Goal: Transaction & Acquisition: Purchase product/service

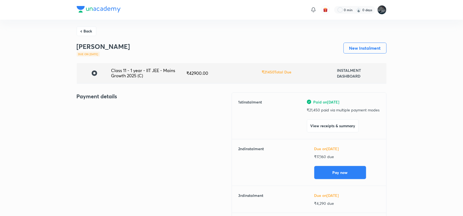
click at [84, 31] on button "Back" at bounding box center [87, 31] width 20 height 10
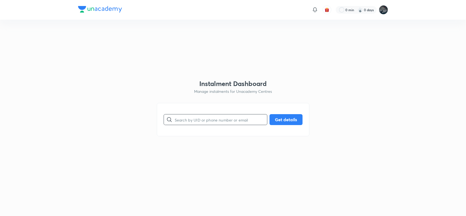
click at [189, 116] on input "text" at bounding box center [221, 120] width 92 height 14
paste input "+91 79950 84159"
click at [197, 122] on input "+91 79950 84159" at bounding box center [221, 120] width 92 height 14
type input "7995084159"
click at [279, 118] on button "Get details" at bounding box center [285, 118] width 33 height 11
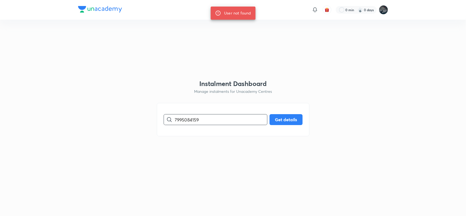
click at [194, 124] on input "7995084159" at bounding box center [221, 120] width 92 height 14
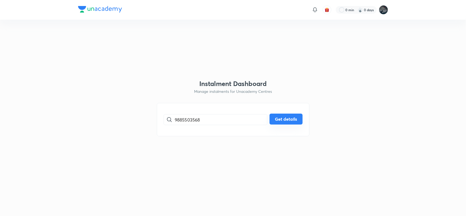
click at [297, 117] on button "Get details" at bounding box center [285, 118] width 33 height 11
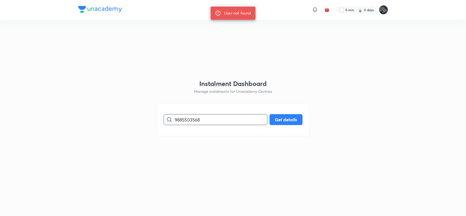
click at [191, 121] on input "9885503568" at bounding box center [221, 120] width 92 height 14
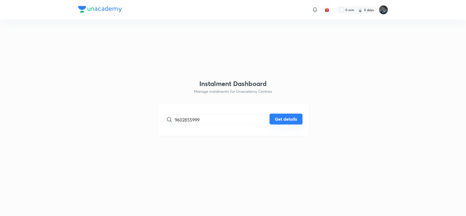
click at [290, 114] on button "Get details" at bounding box center [285, 118] width 33 height 11
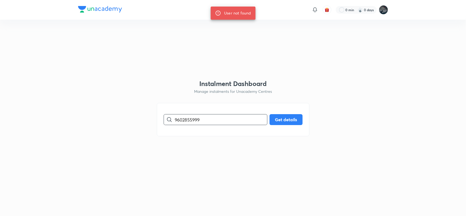
click at [184, 121] on input "9602855999" at bounding box center [221, 120] width 92 height 14
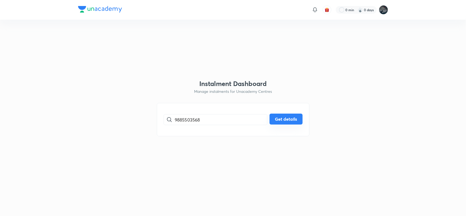
click at [282, 119] on button "Get details" at bounding box center [285, 118] width 33 height 11
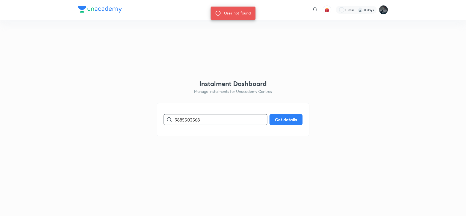
click at [196, 122] on input "9885503568" at bounding box center [221, 120] width 92 height 14
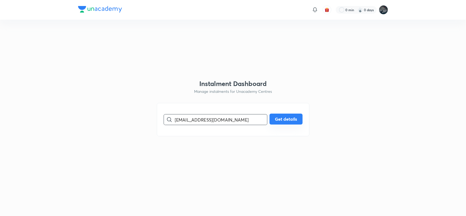
type input "kbanothu1@gmail.com"
click at [281, 117] on button "Get details" at bounding box center [285, 118] width 33 height 11
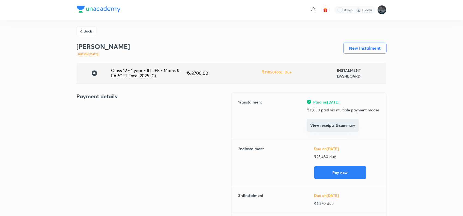
click at [333, 126] on button "View receipts & summary" at bounding box center [333, 125] width 52 height 13
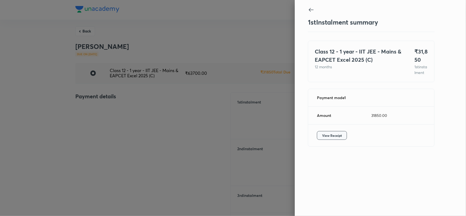
click at [326, 140] on button "View Receipt" at bounding box center [332, 135] width 30 height 9
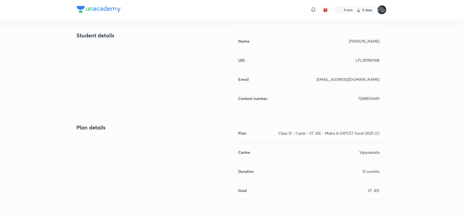
scroll to position [218, 0]
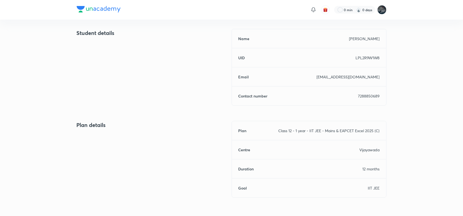
click at [370, 95] on p "7288850689" at bounding box center [369, 96] width 22 height 6
copy p "7288850689"
click at [370, 95] on p "7288850689" at bounding box center [369, 96] width 22 height 6
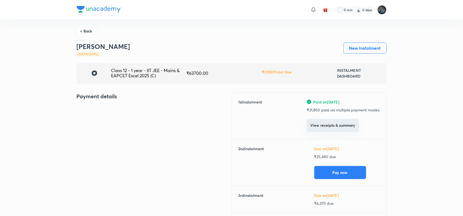
click at [319, 124] on button "View receipts & summary" at bounding box center [333, 125] width 52 height 13
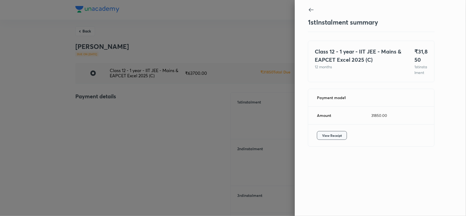
click at [335, 138] on span "View Receipt" at bounding box center [332, 135] width 20 height 5
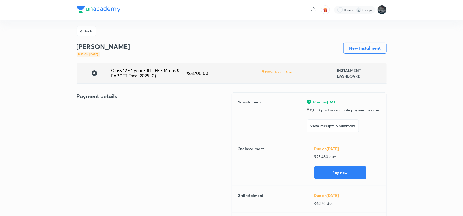
click at [83, 48] on h3 "Banothu Karthik" at bounding box center [103, 47] width 53 height 8
copy h3 "Banothu Karthik"
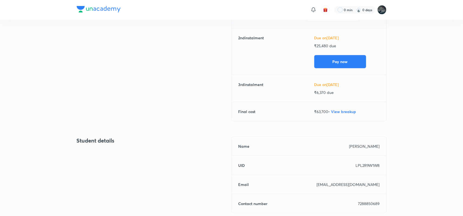
scroll to position [113, 0]
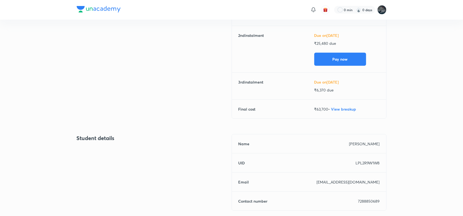
click at [361, 162] on p "LPL2R9W1W8" at bounding box center [368, 163] width 24 height 6
copy p "LPL2R9W1W8"
click at [361, 162] on p "LPL2R9W1W8" at bounding box center [368, 163] width 24 height 6
click at [350, 184] on p "kbanothu1@gmail.com" at bounding box center [348, 182] width 63 height 6
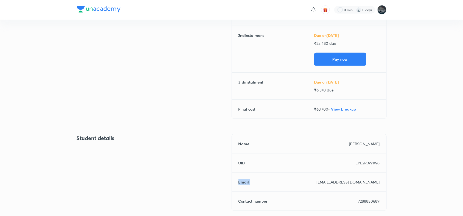
click at [350, 184] on p "kbanothu1@gmail.com" at bounding box center [348, 182] width 63 height 6
copy h6 "Email"
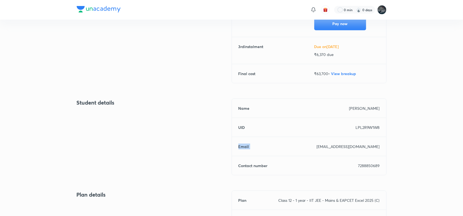
scroll to position [164, 0]
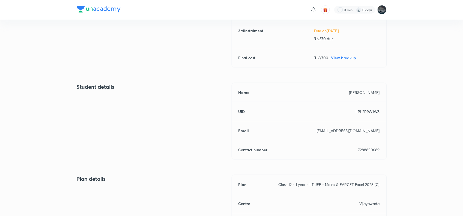
click at [367, 151] on p "7288850689" at bounding box center [369, 150] width 22 height 6
copy p "7288850689"
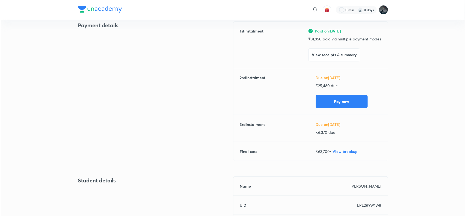
scroll to position [80, 0]
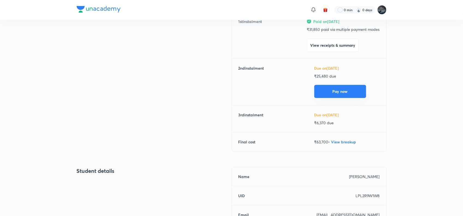
click at [334, 93] on button "Pay now" at bounding box center [340, 91] width 52 height 13
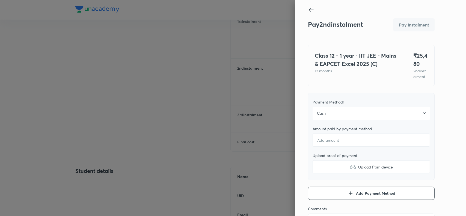
click at [344, 120] on div "Cash" at bounding box center [370, 113] width 117 height 13
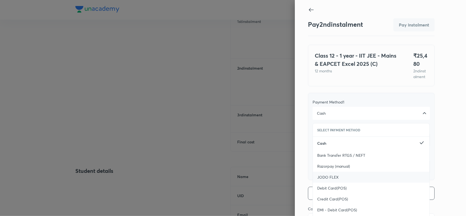
scroll to position [59, 0]
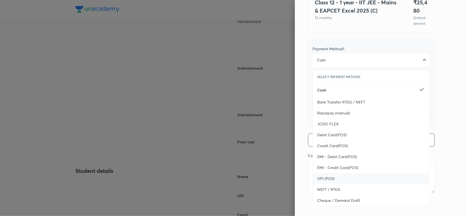
click at [322, 180] on span "UPI (POS)" at bounding box center [325, 178] width 17 height 5
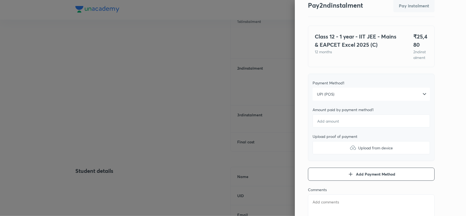
scroll to position [18, 0]
click at [348, 127] on input "number" at bounding box center [370, 121] width 117 height 13
type textarea "x"
type input "2"
type textarea "x"
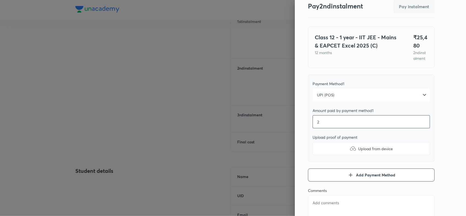
type input "25"
type textarea "x"
type input "254"
type textarea "x"
type input "2548"
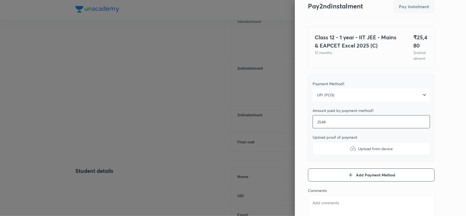
type textarea "x"
type input "25480"
type textarea "x"
type input "25480"
click at [349, 152] on img at bounding box center [352, 148] width 7 height 7
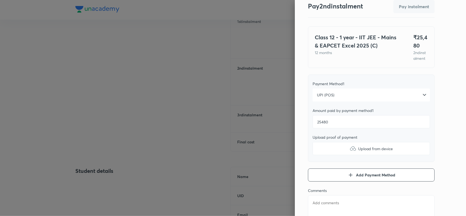
click at [0, 0] on input "Upload from device" at bounding box center [0, 0] width 0 height 0
type textarea "x"
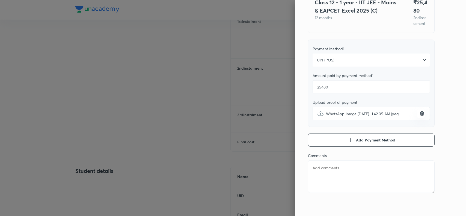
click at [325, 165] on textarea at bounding box center [371, 176] width 127 height 33
paste textarea "Banothu Karthik"
type textarea "Banothu Karthik"
type textarea "x"
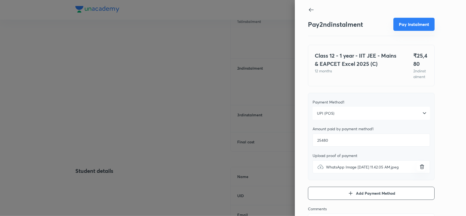
type textarea "Banothu Karthik"
click at [413, 23] on button "Pay instalment" at bounding box center [413, 24] width 41 height 13
type textarea "x"
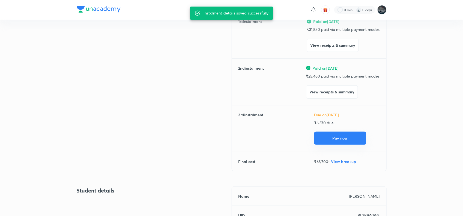
click at [346, 135] on button "Pay now" at bounding box center [340, 137] width 52 height 13
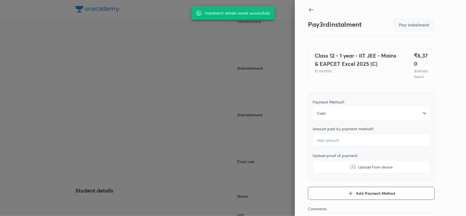
click at [341, 120] on div "Cash" at bounding box center [370, 113] width 117 height 13
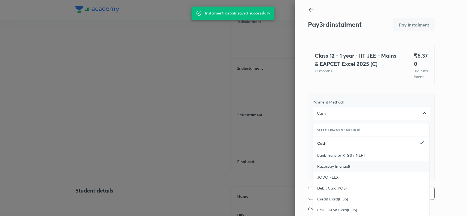
scroll to position [59, 0]
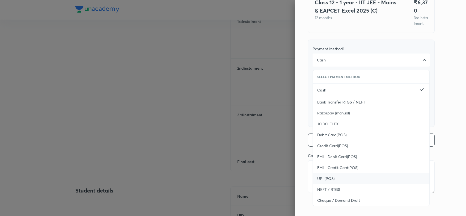
click at [321, 176] on span "UPI (POS)" at bounding box center [325, 178] width 17 height 5
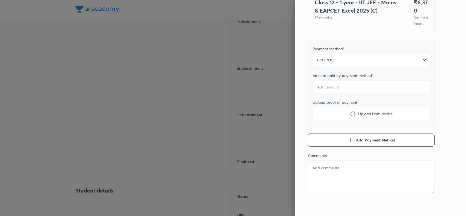
click at [437, 99] on div "Pay 3 rd instalment Pay instalment Class 12 - 1 year - IIT JEE - Mains & EAPCET…" at bounding box center [380, 108] width 171 height 216
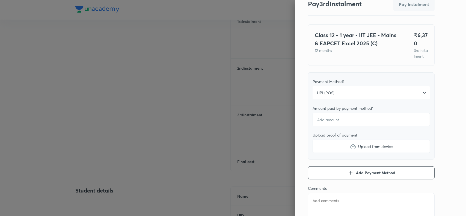
scroll to position [20, 0]
click at [344, 124] on input "number" at bounding box center [370, 119] width 117 height 13
type textarea "x"
type input "6"
type textarea "x"
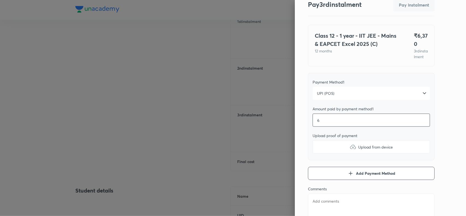
type input "63"
type textarea "x"
type input "637"
type textarea "x"
type input "6370"
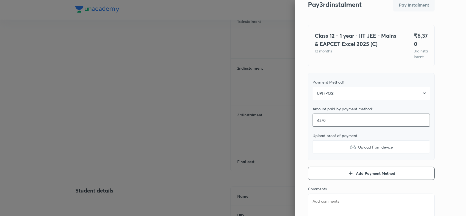
type textarea "x"
type input "6370"
click at [438, 131] on div "Pay 3 rd instalment Pay instalment Class 12 - 1 year - IIT JEE - Mains & EAPCET…" at bounding box center [380, 108] width 171 height 216
click at [349, 150] on img at bounding box center [352, 146] width 7 height 7
click at [0, 0] on input "Upload from device" at bounding box center [0, 0] width 0 height 0
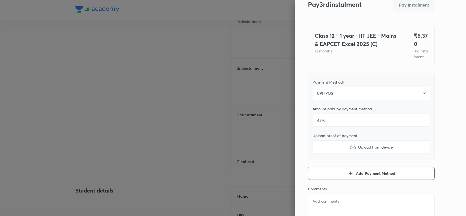
type textarea "x"
click at [315, 206] on textarea at bounding box center [371, 209] width 127 height 33
paste textarea "Banothu Karthik"
type textarea "Banothu Karthik"
type textarea "x"
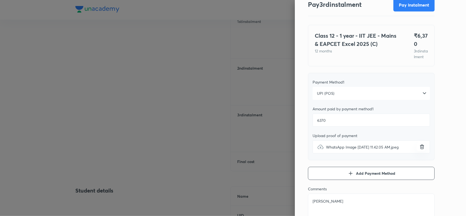
type textarea "Banothu Karthik"
click at [444, 111] on div "Pay 3 rd instalment Pay instalment Class 12 - 1 year - IIT JEE - Mains & EAPCET…" at bounding box center [380, 108] width 171 height 216
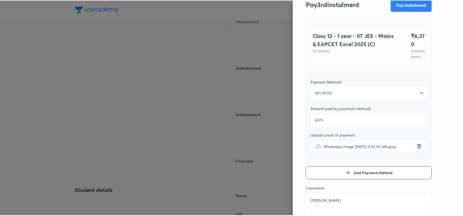
scroll to position [0, 0]
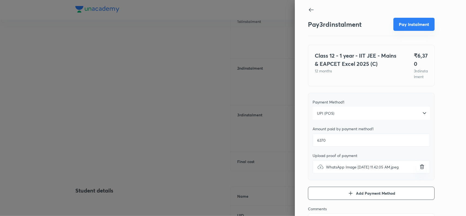
click at [407, 30] on button "Pay instalment" at bounding box center [413, 24] width 41 height 13
type textarea "x"
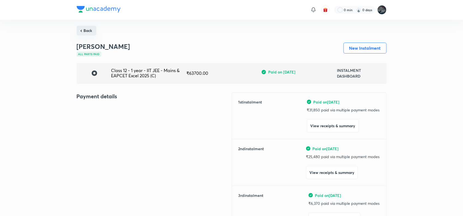
click at [86, 32] on button "Back" at bounding box center [87, 31] width 20 height 10
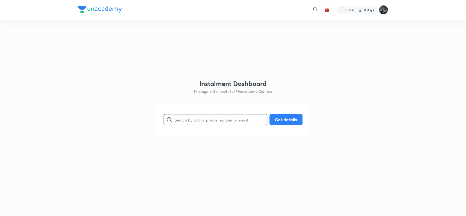
click at [194, 121] on input "text" at bounding box center [221, 120] width 92 height 14
paste input "9940023876"
type input "9940023876"
click at [283, 120] on button "Get details" at bounding box center [285, 118] width 33 height 11
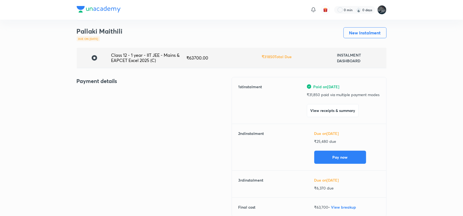
scroll to position [16, 0]
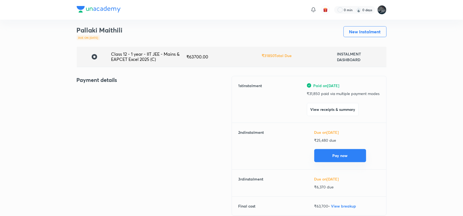
click at [323, 158] on button "Pay now" at bounding box center [340, 155] width 52 height 13
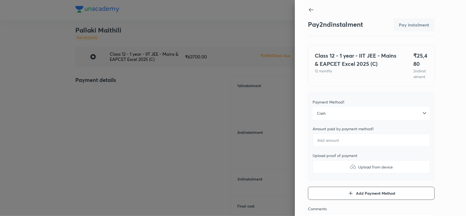
click at [359, 166] on label "Upload from device" at bounding box center [370, 166] width 117 height 13
click at [0, 0] on input "Upload from device" at bounding box center [0, 0] width 0 height 0
type textarea "x"
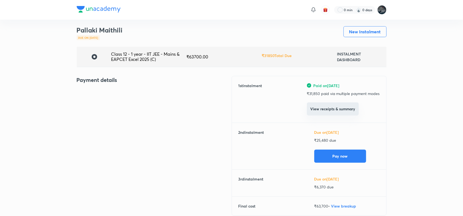
click at [313, 109] on button "View receipts & summary" at bounding box center [333, 108] width 52 height 13
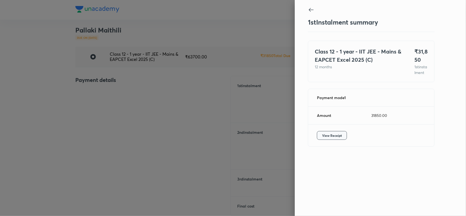
click at [330, 138] on span "View Receipt" at bounding box center [332, 135] width 20 height 5
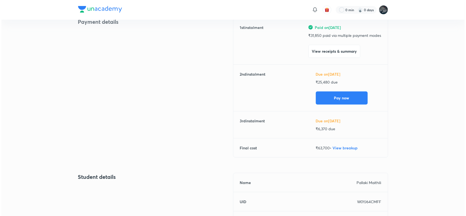
scroll to position [76, 0]
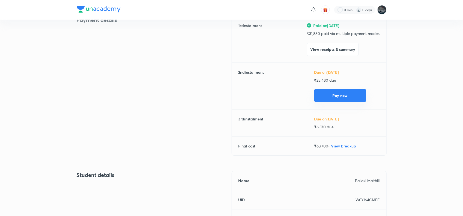
click at [344, 96] on button "Pay now" at bounding box center [340, 95] width 52 height 13
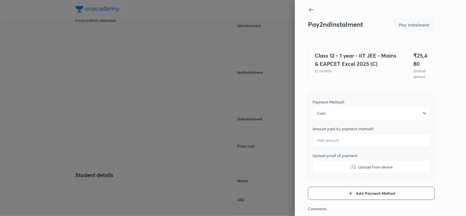
click at [328, 120] on div "Cash" at bounding box center [370, 113] width 117 height 13
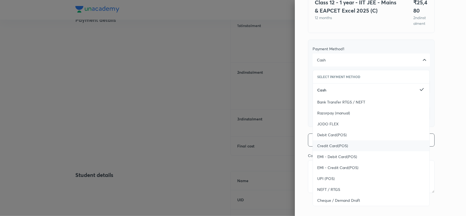
scroll to position [58, 0]
click at [322, 181] on span "UPI (POS)" at bounding box center [325, 178] width 17 height 5
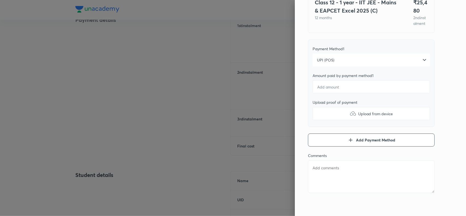
click at [438, 103] on div "Pay 2 nd instalment Pay instalment Class 12 - 1 year - IIT JEE - Mains & EAPCET…" at bounding box center [380, 108] width 171 height 216
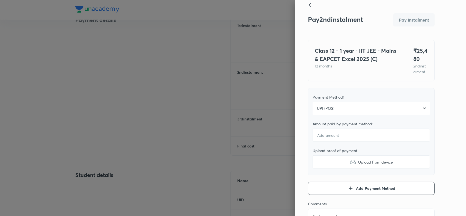
scroll to position [0, 0]
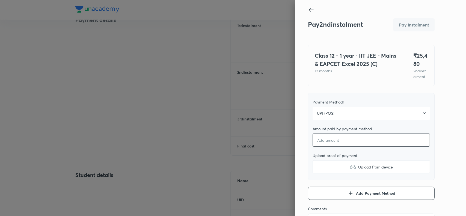
click at [319, 146] on input "number" at bounding box center [370, 139] width 117 height 13
type textarea "x"
type input "2"
type textarea "x"
type input "25"
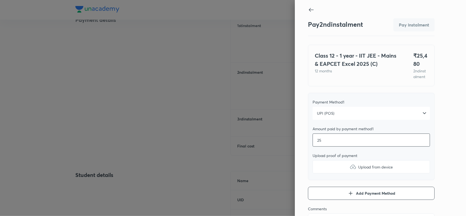
type textarea "x"
type input "254"
type textarea "x"
type input "2548"
type textarea "x"
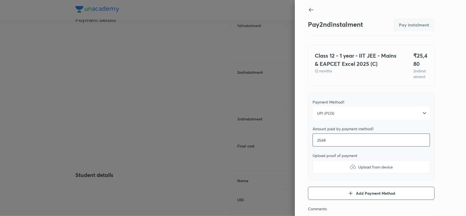
type input "25480"
type textarea "x"
type input "25480"
click at [445, 151] on div "Pay 2 nd instalment Pay instalment Class 12 - 1 year - IIT JEE - Mains & EAPCET…" at bounding box center [380, 108] width 171 height 216
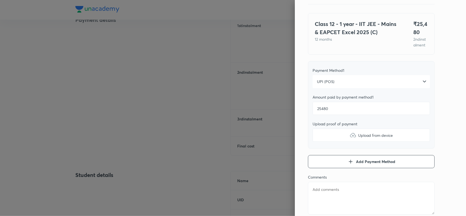
scroll to position [33, 0]
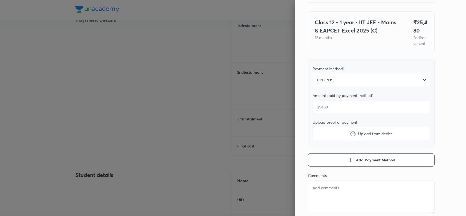
click at [349, 137] on img at bounding box center [352, 133] width 7 height 7
click at [0, 0] on input "Upload from device" at bounding box center [0, 0] width 0 height 0
type textarea "x"
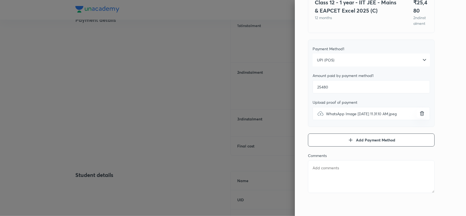
paste textarea "Pallaki Maithili"
click at [317, 173] on textarea at bounding box center [371, 176] width 127 height 33
type textarea "Pallaki Maithili"
type textarea "x"
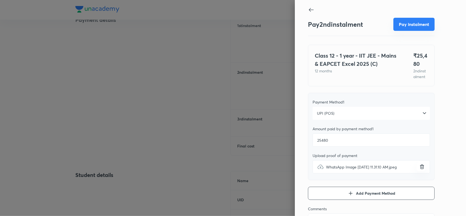
type textarea "Pallaki Maithili"
click at [407, 24] on button "Pay instalment" at bounding box center [413, 24] width 41 height 13
type textarea "x"
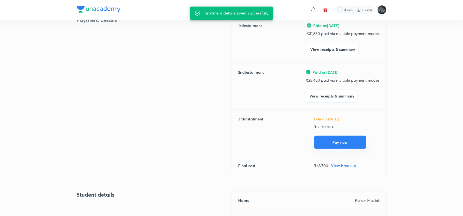
click at [336, 142] on button "Pay now" at bounding box center [340, 142] width 52 height 13
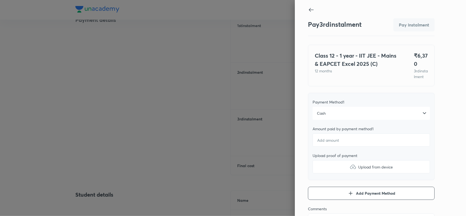
click at [408, 119] on div "Cash" at bounding box center [370, 113] width 117 height 13
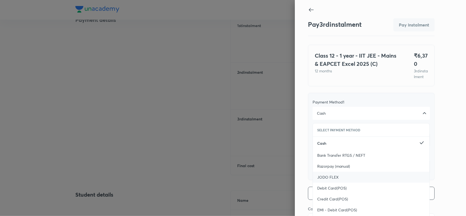
scroll to position [59, 0]
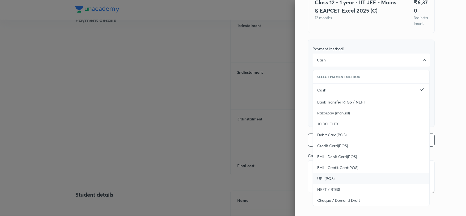
click at [326, 176] on span "UPI (POS)" at bounding box center [325, 178] width 17 height 5
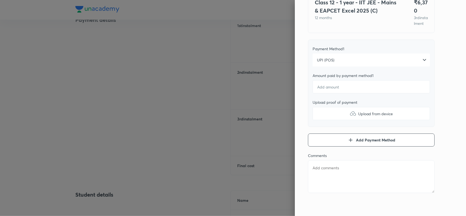
click at [446, 102] on div "Pay 3 rd instalment Pay instalment Class 12 - 1 year - IIT JEE - Mains & EAPCET…" at bounding box center [380, 108] width 171 height 216
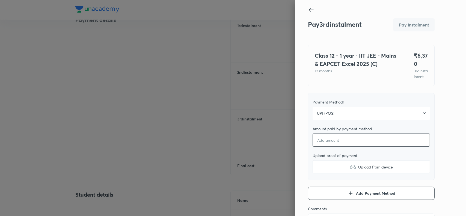
click at [333, 146] on input "number" at bounding box center [370, 139] width 117 height 13
type textarea "x"
type input "6"
type textarea "x"
type input "63"
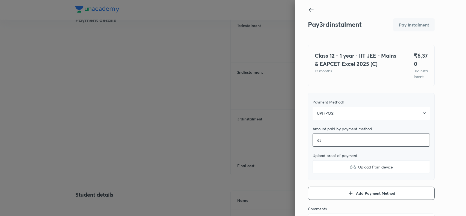
type textarea "x"
type input "637"
type textarea "x"
type input "6370"
type textarea "x"
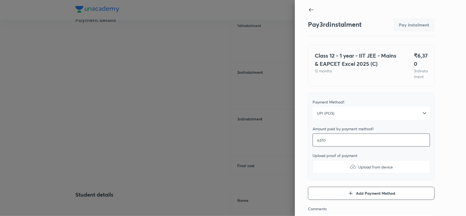
type input "6370"
click at [441, 142] on div "Pay 3 rd instalment Pay instalment Class 12 - 1 year - IIT JEE - Mains & EAPCET…" at bounding box center [380, 108] width 171 height 216
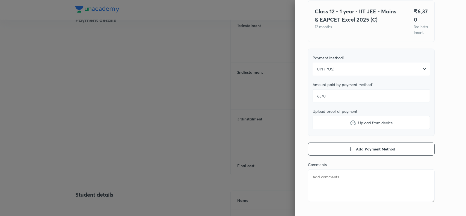
scroll to position [44, 0]
click at [349, 125] on img at bounding box center [352, 122] width 7 height 7
click at [0, 0] on input "Upload from device" at bounding box center [0, 0] width 0 height 0
type textarea "x"
paste textarea "Pallaki Maithili"
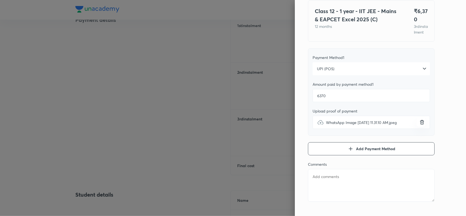
click at [325, 189] on textarea at bounding box center [371, 185] width 127 height 33
type textarea "Pallaki Maithili"
type textarea "x"
type textarea "Pallaki Maithili"
click at [444, 115] on div "Pay 3 rd instalment Pay instalment Class 12 - 1 year - IIT JEE - Mains & EAPCET…" at bounding box center [380, 108] width 171 height 216
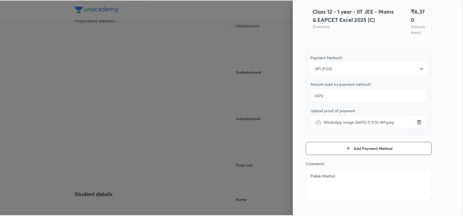
scroll to position [0, 0]
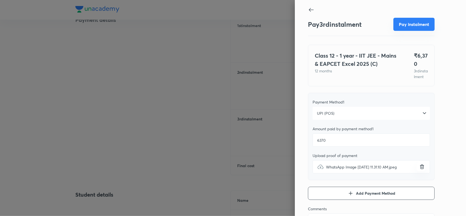
click at [406, 26] on button "Pay instalment" at bounding box center [413, 24] width 41 height 13
type textarea "x"
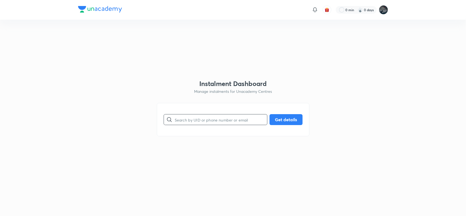
click at [187, 119] on input "text" at bounding box center [221, 120] width 92 height 14
click at [192, 122] on input "text" at bounding box center [221, 120] width 92 height 14
type input "9"
type input "9885033358"
click at [290, 119] on button "Get details" at bounding box center [285, 118] width 33 height 11
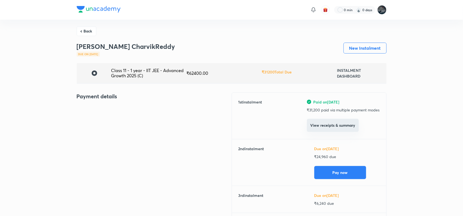
click at [331, 123] on button "View receipts & summary" at bounding box center [333, 125] width 52 height 13
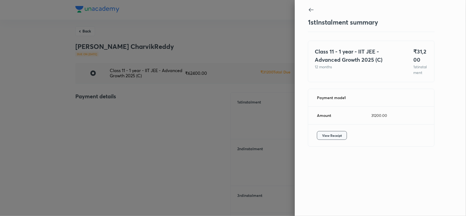
click at [328, 138] on span "View Receipt" at bounding box center [332, 135] width 20 height 5
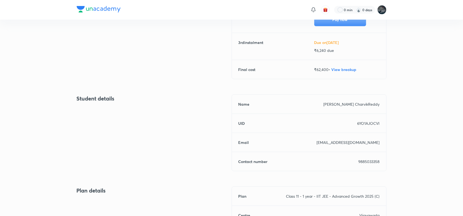
scroll to position [159, 0]
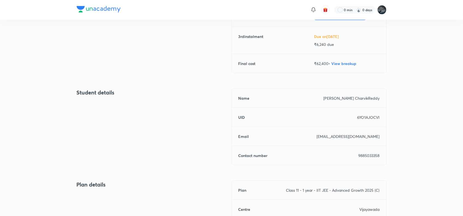
click at [367, 152] on p "9885033358" at bounding box center [368, 155] width 21 height 6
copy p "9885033358"
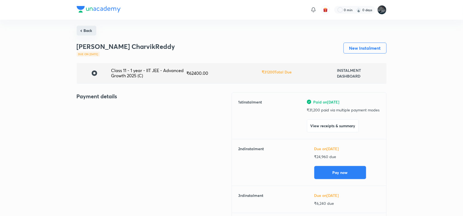
click at [89, 26] on button "Back" at bounding box center [87, 31] width 20 height 10
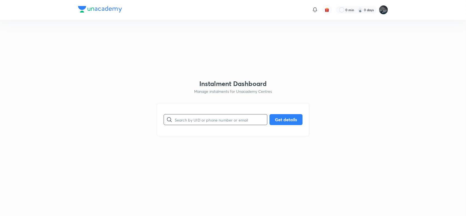
click at [190, 120] on input "text" at bounding box center [221, 120] width 92 height 14
paste input "9704871546"
type input "9704871546"
click at [287, 121] on button "Get details" at bounding box center [285, 118] width 33 height 11
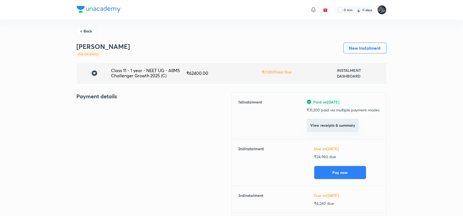
click at [337, 127] on button "View receipts & summary" at bounding box center [333, 125] width 52 height 13
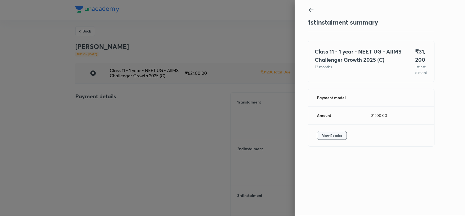
click at [330, 138] on span "View Receipt" at bounding box center [332, 135] width 20 height 5
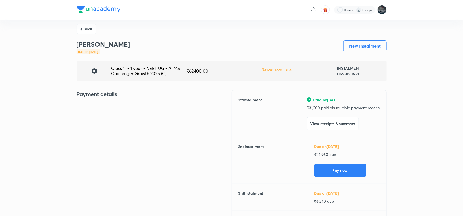
scroll to position [2, 0]
click at [81, 26] on button "Back" at bounding box center [87, 29] width 20 height 10
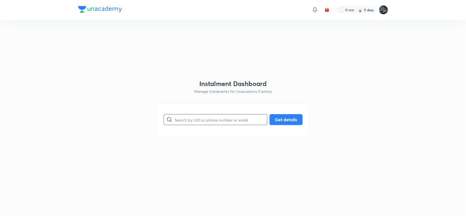
click at [180, 122] on input "text" at bounding box center [221, 120] width 92 height 14
paste input "7993442764"
type input "7993442764"
click at [283, 115] on button "Get details" at bounding box center [285, 118] width 33 height 11
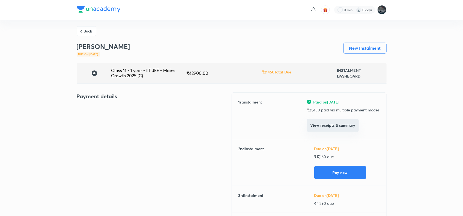
click at [338, 123] on button "View receipts & summary" at bounding box center [333, 125] width 52 height 13
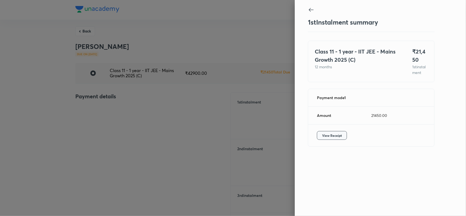
click at [328, 138] on span "View Receipt" at bounding box center [332, 135] width 20 height 5
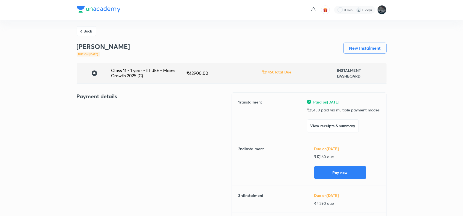
click at [87, 27] on button "Back" at bounding box center [87, 31] width 20 height 10
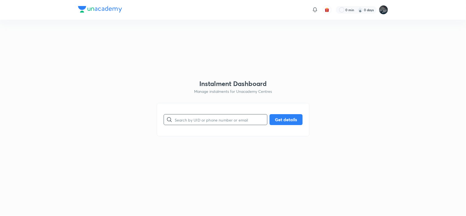
click at [185, 119] on input "text" at bounding box center [221, 120] width 92 height 14
type input "9849933808"
click at [288, 122] on button "Get details" at bounding box center [285, 118] width 33 height 11
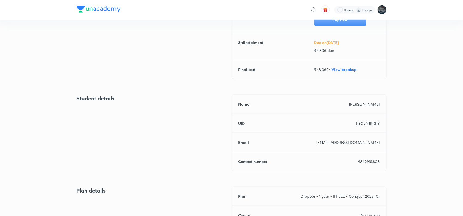
scroll to position [153, 0]
click at [368, 161] on p "9849933808" at bounding box center [369, 161] width 22 height 6
copy p "9849933808"
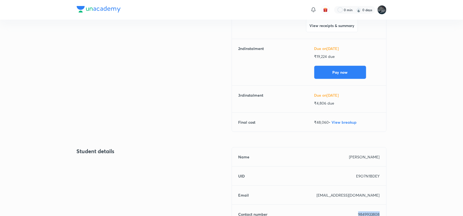
scroll to position [0, 0]
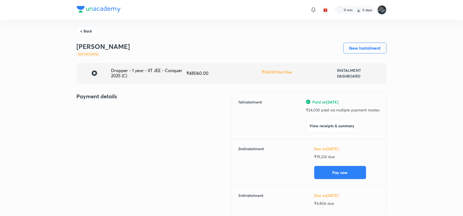
click at [92, 49] on h3 "Tummala Vijay" at bounding box center [103, 47] width 53 height 8
copy h3 "Tummala Vijay"
click at [92, 29] on button "Back" at bounding box center [87, 31] width 20 height 10
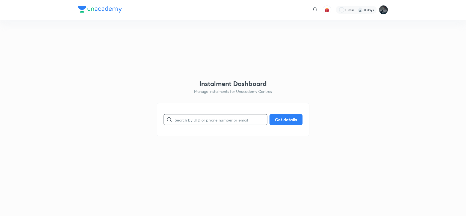
click at [187, 121] on input "text" at bounding box center [221, 120] width 92 height 14
type input "9704844668"
click at [285, 119] on button "Get details" at bounding box center [285, 118] width 33 height 11
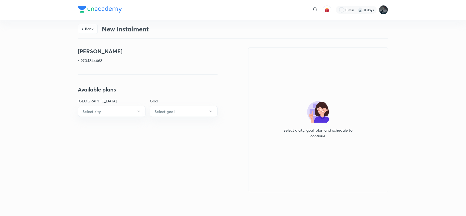
click at [94, 61] on p "• 9704844668" at bounding box center [147, 61] width 139 height 6
copy p "9704844668"
click at [96, 60] on p "• 9704844668" at bounding box center [147, 61] width 139 height 6
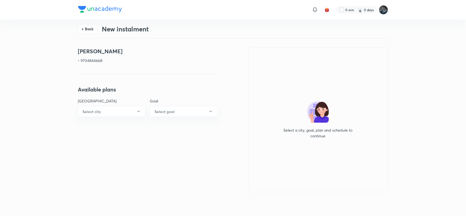
click at [96, 60] on p "• 9704844668" at bounding box center [147, 61] width 139 height 6
click at [91, 59] on p "• 9704844668" at bounding box center [147, 61] width 139 height 6
click at [86, 29] on button "Back" at bounding box center [88, 28] width 20 height 10
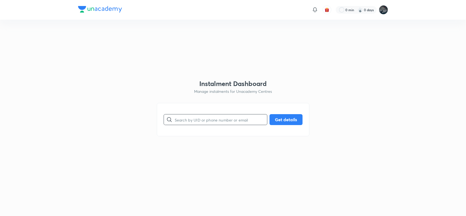
click at [190, 122] on input "text" at bounding box center [221, 120] width 92 height 14
paste input "9704844668"
type input "9704844668"
click at [281, 122] on button "Get details" at bounding box center [285, 118] width 33 height 11
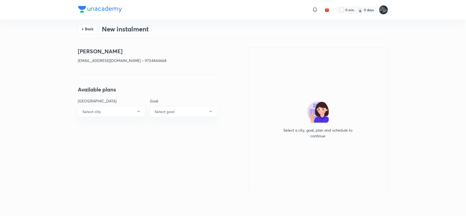
click at [83, 50] on h4 "[PERSON_NAME]" at bounding box center [147, 51] width 139 height 8
copy h4 "[PERSON_NAME]"
click at [84, 59] on p "[EMAIL_ADDRESS][DOMAIN_NAME] • 9704844668" at bounding box center [147, 61] width 139 height 6
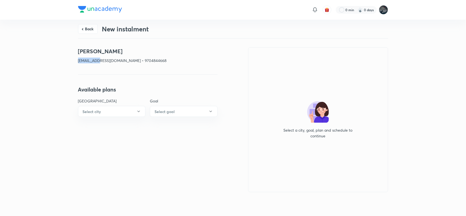
click at [84, 59] on p "[EMAIL_ADDRESS][DOMAIN_NAME] • 9704844668" at bounding box center [147, 61] width 139 height 6
click at [116, 62] on p "[EMAIL_ADDRESS][DOMAIN_NAME] • 9704844668" at bounding box center [147, 61] width 139 height 6
copy p "[EMAIL_ADDRESS][DOMAIN_NAME]"
click at [138, 59] on p "[EMAIL_ADDRESS][DOMAIN_NAME] • 9704844668" at bounding box center [147, 61] width 139 height 6
copy p "9704844668"
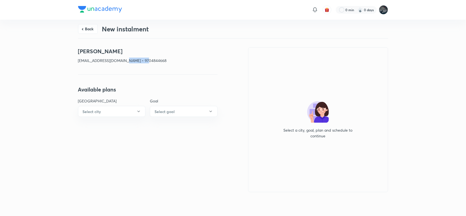
click at [138, 59] on p "[EMAIL_ADDRESS][DOMAIN_NAME] • 9704844668" at bounding box center [147, 61] width 139 height 6
copy p "9704844668"
click at [91, 28] on button "Back" at bounding box center [88, 28] width 20 height 10
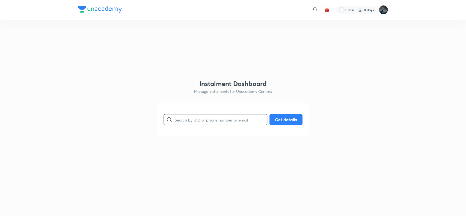
click at [183, 115] on input "text" at bounding box center [221, 120] width 92 height 14
type input "8885741888"
click at [279, 118] on button "Get details" at bounding box center [285, 118] width 33 height 11
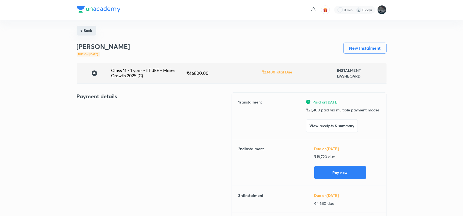
click at [87, 32] on button "Back" at bounding box center [87, 31] width 20 height 10
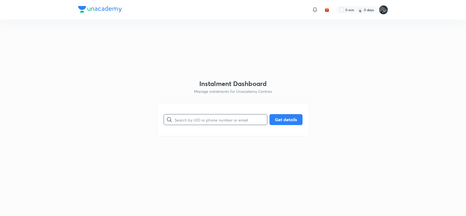
click at [209, 123] on input "text" at bounding box center [221, 120] width 92 height 14
type input "7013325977"
click at [277, 122] on button "Get details" at bounding box center [285, 118] width 33 height 11
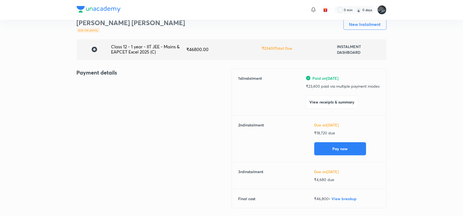
scroll to position [27, 0]
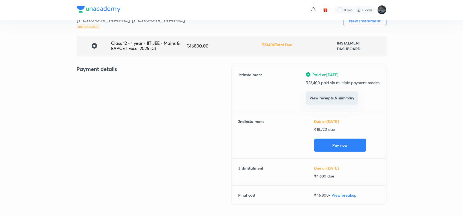
click at [323, 100] on button "View receipts & summary" at bounding box center [332, 97] width 52 height 13
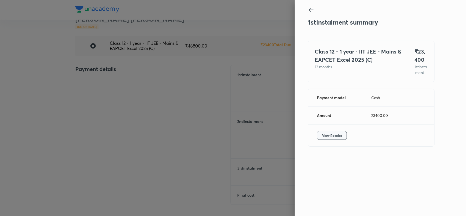
click at [329, 138] on span "View Receipt" at bounding box center [332, 135] width 20 height 5
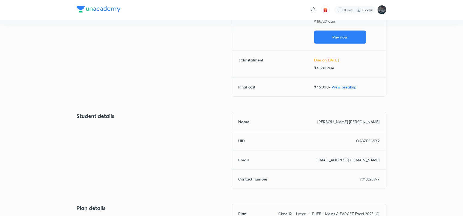
scroll to position [136, 0]
click at [370, 179] on p "7013325977" at bounding box center [370, 179] width 20 height 6
copy p "7013325977"
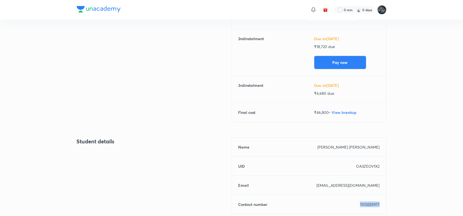
scroll to position [110, 0]
click at [366, 202] on p "7013325977" at bounding box center [370, 204] width 20 height 6
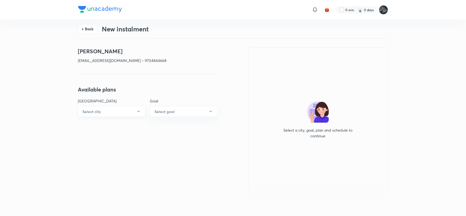
click at [115, 112] on button "Select city" at bounding box center [112, 111] width 68 height 11
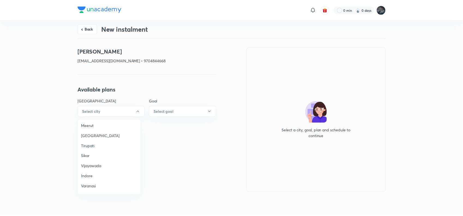
scroll to position [393, 0]
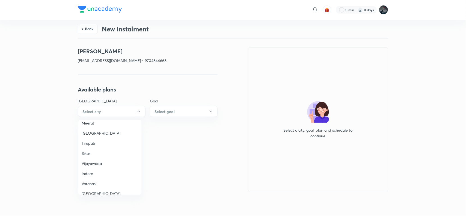
click at [97, 160] on span "Vijayawada" at bounding box center [110, 163] width 56 height 6
click at [182, 110] on button "Select goal" at bounding box center [184, 111] width 68 height 11
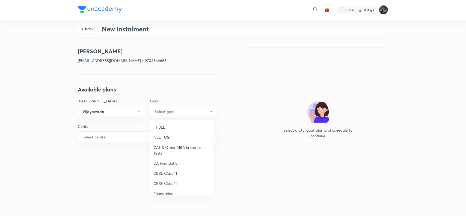
click at [160, 134] on span "NEET UG" at bounding box center [181, 137] width 56 height 6
click at [119, 138] on button "Select centre" at bounding box center [147, 136] width 139 height 11
click at [100, 154] on span "[PERSON_NAME] Mercantile" at bounding box center [110, 152] width 56 height 6
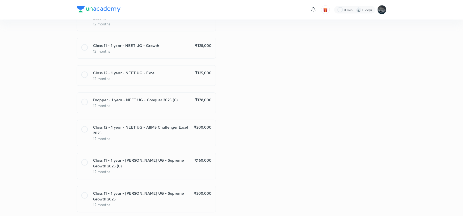
scroll to position [379, 0]
click at [192, 103] on p "12 months" at bounding box center [152, 106] width 118 height 6
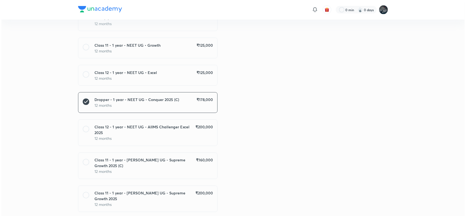
scroll to position [434, 0]
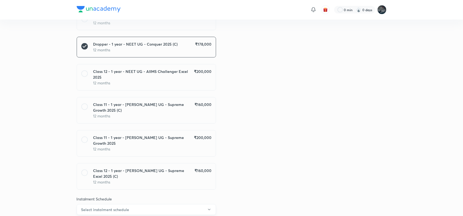
click at [129, 204] on button "Select instalment schedule" at bounding box center [146, 209] width 139 height 11
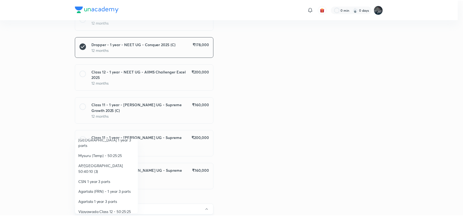
scroll to position [109, 0]
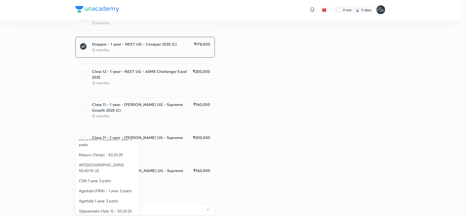
click at [114, 162] on span "AP/[GEOGRAPHIC_DATA] 50:40:10 (3)" at bounding box center [107, 167] width 56 height 11
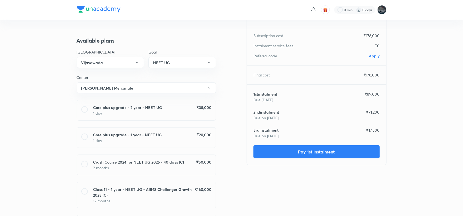
scroll to position [0, 0]
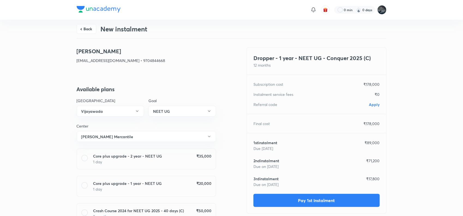
click at [373, 104] on span "Apply" at bounding box center [374, 104] width 11 height 5
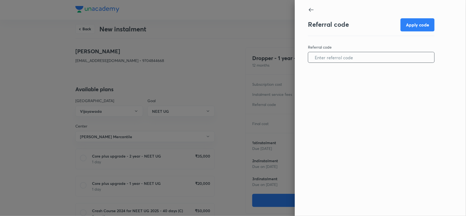
click at [335, 57] on input "text" at bounding box center [371, 57] width 126 height 14
paste input "VIJA1067YIO7WU"
type input "VIJA1067YIO7WU"
click at [415, 26] on button "Apply code" at bounding box center [417, 24] width 34 height 13
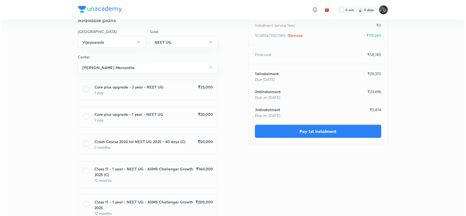
scroll to position [70, 0]
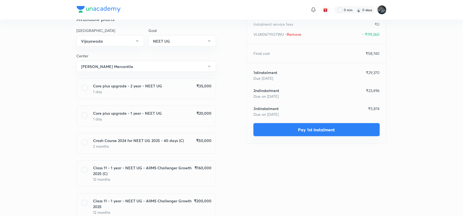
click at [316, 126] on button "Pay 1st instalment" at bounding box center [316, 129] width 126 height 13
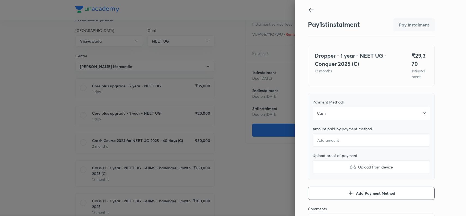
click at [357, 117] on div "Cash" at bounding box center [370, 113] width 117 height 13
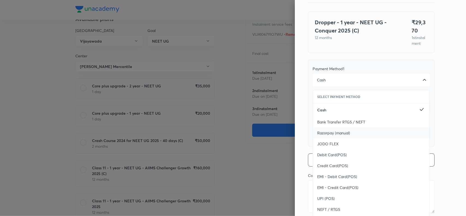
scroll to position [35, 0]
click at [324, 200] on div "UPI (POS)" at bounding box center [371, 196] width 116 height 11
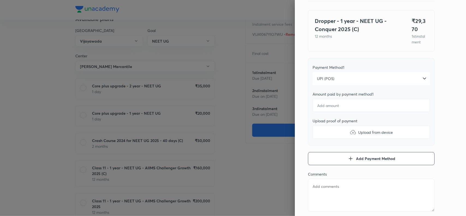
click at [438, 109] on div "Pay 1 st instalment Pay instalment Dropper - 1 year - NEET UG - Conquer 2025 (C…" at bounding box center [380, 108] width 171 height 216
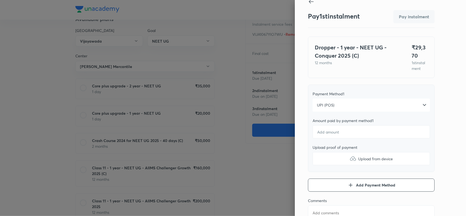
scroll to position [7, 0]
click at [312, 140] on input "number" at bounding box center [370, 133] width 117 height 13
type textarea "x"
type input "2"
type textarea "x"
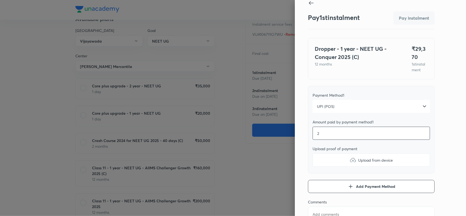
type input "29"
type textarea "x"
type input "293"
type textarea "x"
type input "2937"
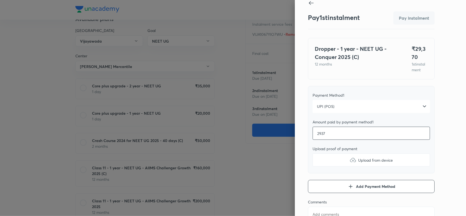
type textarea "x"
type input "29370"
type textarea "x"
type input "29370"
click at [454, 144] on div "Pay 1 st instalment Pay instalment Dropper - 1 year - NEET UG - Conquer 2025 (C…" at bounding box center [380, 108] width 171 height 216
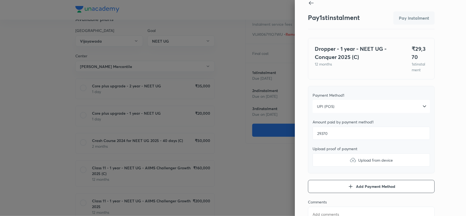
click at [349, 163] on img at bounding box center [352, 160] width 7 height 7
click at [0, 0] on input "Upload from device" at bounding box center [0, 0] width 0 height 0
type textarea "x"
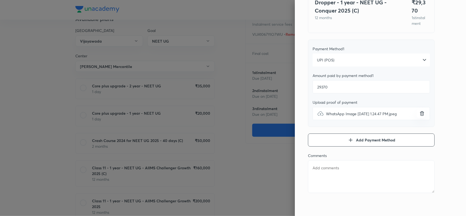
paste textarea "VIJA1067YIO7WU"
click at [333, 172] on textarea at bounding box center [371, 176] width 127 height 33
type textarea "VIJA1067YIO7WU"
type textarea "x"
click at [316, 168] on textarea "VIJA1067YIO7WU" at bounding box center [371, 176] width 127 height 33
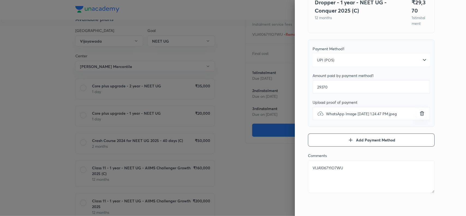
click at [316, 168] on textarea "VIJA1067YIO7WU" at bounding box center [371, 176] width 127 height 33
paste textarea "[PERSON_NAME]"
type textarea "[PERSON_NAME]"
type textarea "x"
type textarea "[PERSON_NAME]"
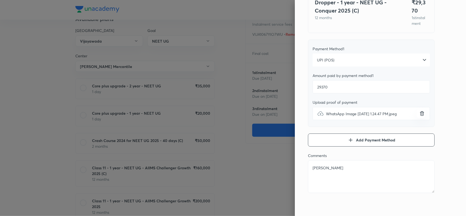
click at [449, 113] on div "Pay 1 st instalment Pay instalment Dropper - 1 year - NEET UG - Conquer 2025 (C…" at bounding box center [380, 108] width 171 height 216
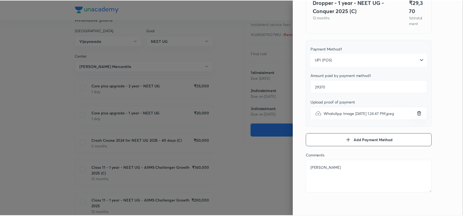
scroll to position [0, 0]
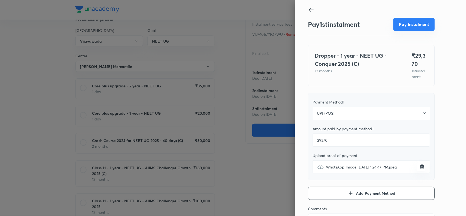
click at [405, 25] on button "Pay instalment" at bounding box center [413, 24] width 41 height 13
type textarea "x"
